Goal: Purchase product/service

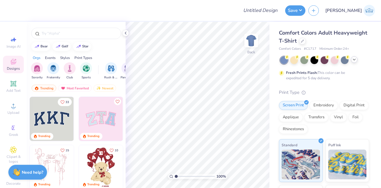
click at [353, 61] on icon at bounding box center [354, 59] width 5 height 5
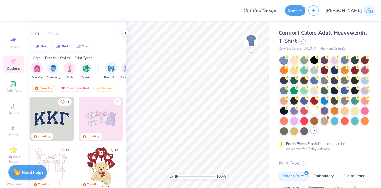
click at [304, 41] on icon at bounding box center [302, 40] width 3 height 3
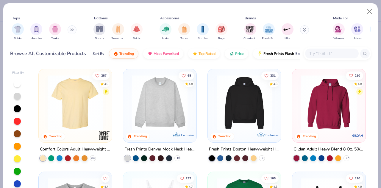
click at [326, 51] on input "text" at bounding box center [332, 53] width 46 height 7
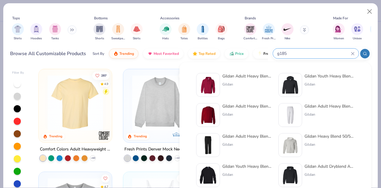
type input "g185"
click at [230, 83] on div "Gildan" at bounding box center [248, 84] width 50 height 5
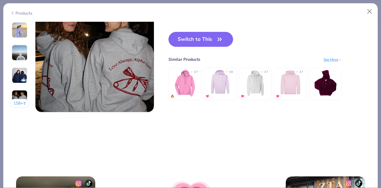
scroll to position [835, 0]
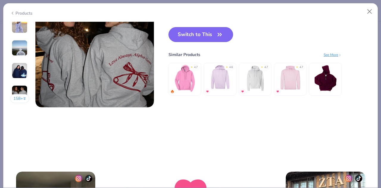
click at [207, 38] on button "Switch to This" at bounding box center [201, 34] width 65 height 15
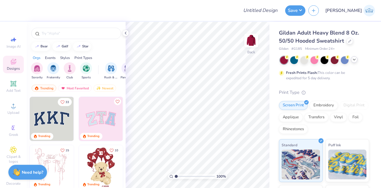
click at [353, 59] on icon at bounding box center [354, 59] width 5 height 5
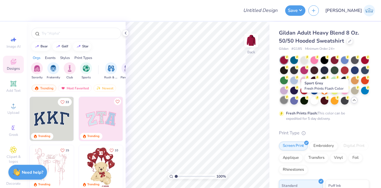
click at [288, 101] on div at bounding box center [284, 100] width 8 height 8
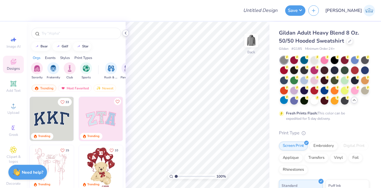
click at [125, 33] on icon at bounding box center [125, 33] width 5 height 5
